Goal: Use online tool/utility: Utilize a website feature to perform a specific function

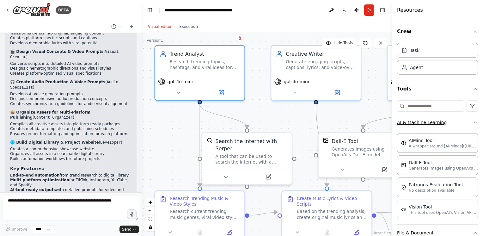
click at [466, 125] on button "AI & Machine Learning" at bounding box center [437, 122] width 81 height 16
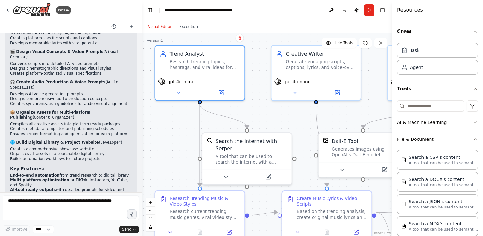
click at [466, 137] on button "File & Document" at bounding box center [437, 139] width 81 height 16
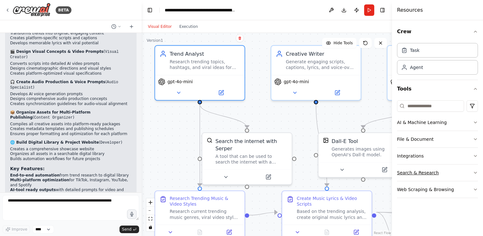
click at [441, 170] on button "Search & Research" at bounding box center [437, 172] width 81 height 16
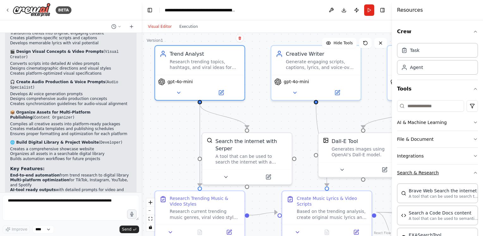
click at [441, 170] on button "Search & Research" at bounding box center [437, 172] width 81 height 16
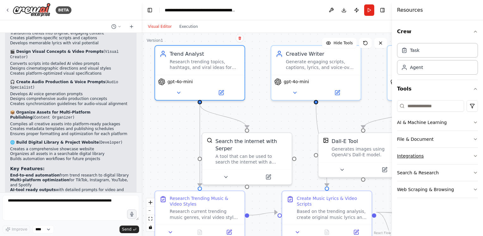
click at [436, 151] on button "Integrations" at bounding box center [437, 156] width 81 height 16
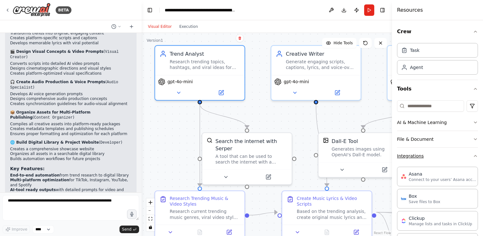
scroll to position [32, 0]
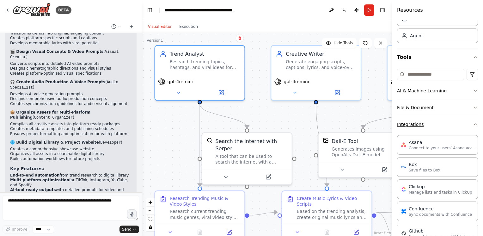
click at [437, 125] on button "Integrations" at bounding box center [437, 124] width 81 height 16
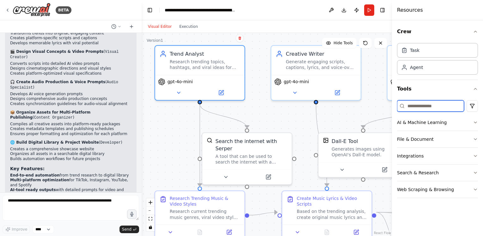
click at [437, 104] on input at bounding box center [430, 105] width 67 height 11
click at [444, 121] on button "AI & Machine Learning" at bounding box center [437, 122] width 81 height 16
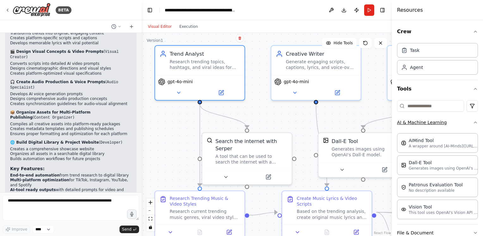
click at [444, 121] on button "AI & Machine Learning" at bounding box center [437, 122] width 81 height 16
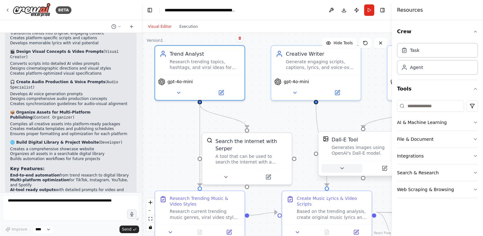
click at [348, 168] on button at bounding box center [341, 168] width 41 height 9
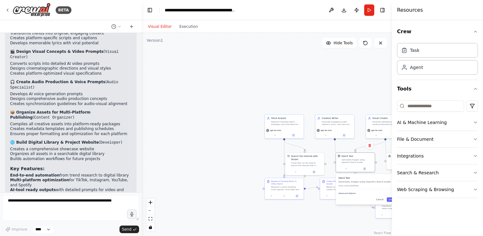
click at [356, 193] on button "Advanced Options" at bounding box center [367, 193] width 58 height 3
click at [235, 139] on div ".deletable-edge-delete-btn { width: 20px; height: 20px; border: 0px solid #ffff…" at bounding box center [267, 134] width 250 height 203
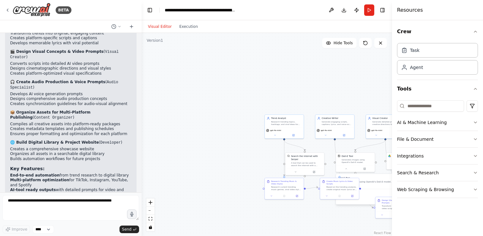
click at [235, 139] on div ".deletable-edge-delete-btn { width: 20px; height: 20px; border: 0px solid #ffff…" at bounding box center [267, 134] width 250 height 203
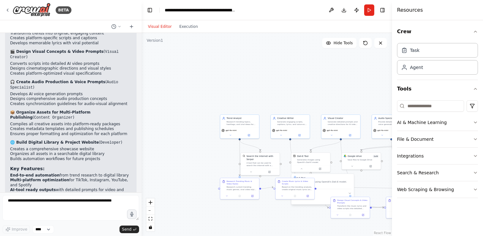
drag, startPoint x: 264, startPoint y: 76, endPoint x: 220, endPoint y: 76, distance: 44.6
click at [220, 76] on div ".deletable-edge-delete-btn { width: 20px; height: 20px; border: 0px solid #ffff…" at bounding box center [267, 134] width 250 height 203
click at [151, 200] on button "zoom in" at bounding box center [150, 202] width 8 height 8
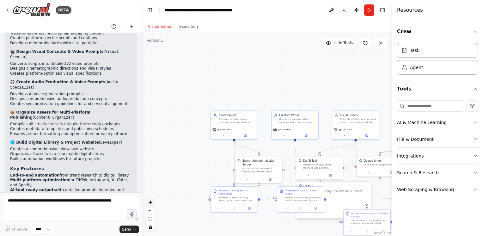
click at [151, 200] on button "zoom in" at bounding box center [150, 202] width 8 height 8
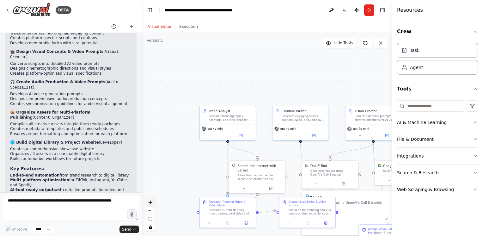
click at [151, 200] on button "zoom in" at bounding box center [150, 202] width 8 height 8
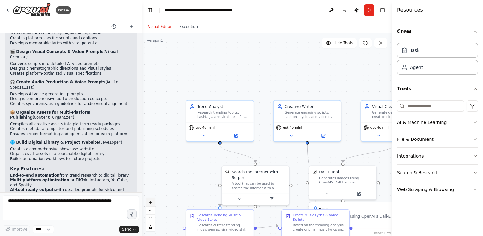
click at [151, 200] on button "zoom in" at bounding box center [150, 202] width 8 height 8
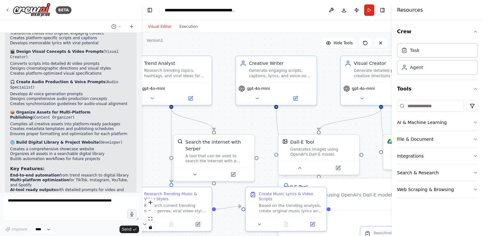
drag, startPoint x: 339, startPoint y: 73, endPoint x: 300, endPoint y: 35, distance: 54.3
click at [300, 35] on div ".deletable-edge-delete-btn { width: 20px; height: 20px; border: 0px solid #ffff…" at bounding box center [267, 134] width 250 height 203
click at [149, 211] on button "zoom out" at bounding box center [150, 210] width 8 height 8
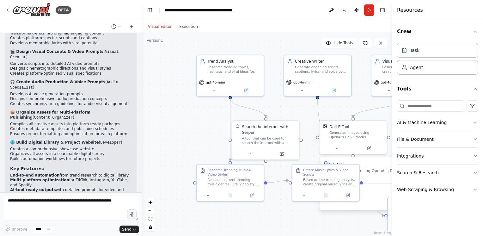
drag, startPoint x: 235, startPoint y: 61, endPoint x: 278, endPoint y: 47, distance: 45.2
click at [278, 47] on div ".deletable-edge-delete-btn { width: 20px; height: 20px; border: 0px solid #ffff…" at bounding box center [267, 134] width 250 height 203
click at [370, 164] on h3 "Dall-E Tool" at bounding box center [373, 164] width 99 height 5
click at [371, 167] on div "Dall-E Tool Generates images using OpenAI's Dall-E model. Class name: [GEOGRAPH…" at bounding box center [373, 173] width 99 height 22
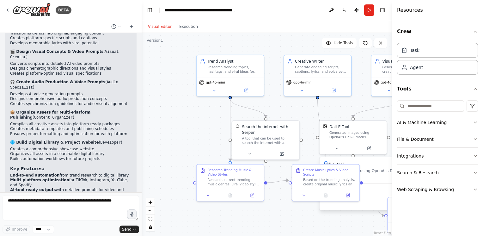
click at [371, 167] on div "Dall-E Tool Generates images using OpenAI's Dall-E model. Class name: [GEOGRAPH…" at bounding box center [373, 173] width 99 height 22
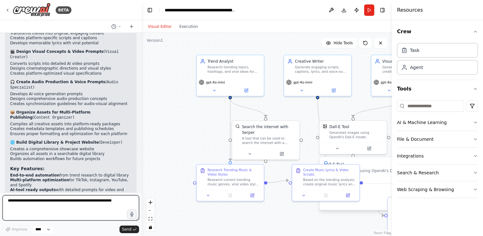
click at [42, 202] on textarea at bounding box center [71, 207] width 137 height 25
click at [57, 201] on textarea at bounding box center [71, 207] width 137 height 25
paste textarea "**********"
click at [82, 214] on textarea "**********" at bounding box center [71, 207] width 137 height 25
drag, startPoint x: 79, startPoint y: 210, endPoint x: 3, endPoint y: 211, distance: 76.8
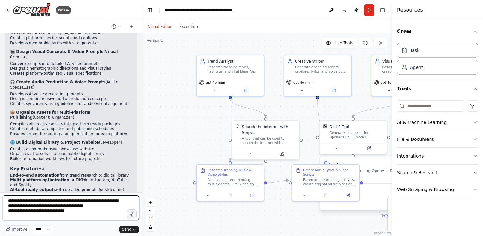
click at [3, 211] on textarea "**********" at bounding box center [71, 207] width 137 height 25
paste textarea "**********"
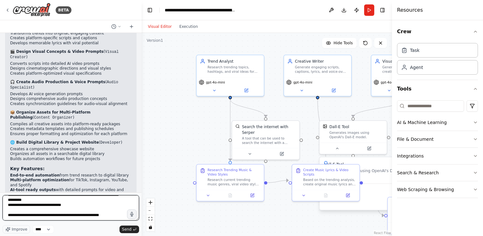
click at [109, 213] on textarea at bounding box center [71, 207] width 137 height 25
click at [116, 214] on textarea at bounding box center [71, 207] width 137 height 25
type textarea "**********"
